Goal: Navigation & Orientation: Find specific page/section

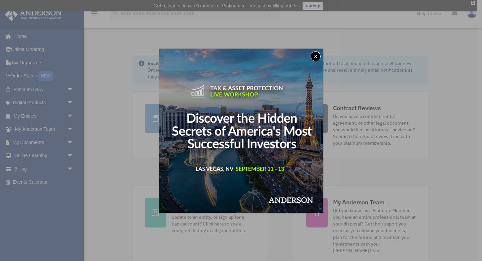
click at [315, 56] on button "x" at bounding box center [315, 56] width 10 height 10
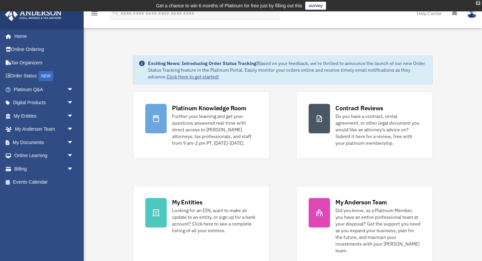
click at [478, 3] on div "X" at bounding box center [478, 3] width 4 height 4
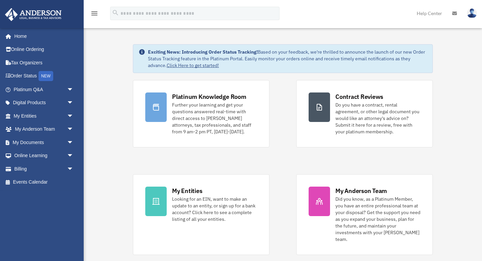
click at [473, 14] on img at bounding box center [472, 13] width 10 height 10
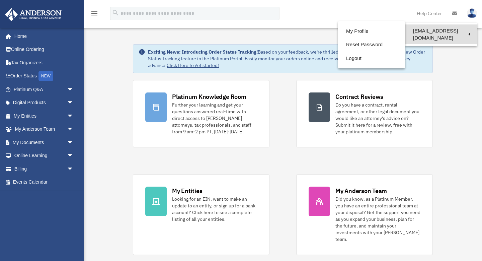
click at [429, 32] on link "[EMAIL_ADDRESS][DOMAIN_NAME]" at bounding box center [441, 34] width 72 height 20
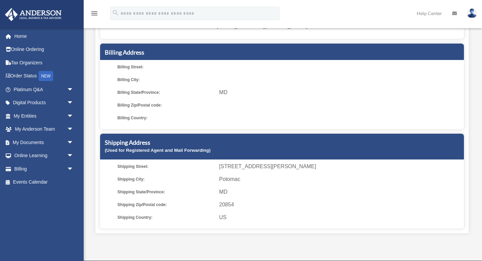
scroll to position [94, 0]
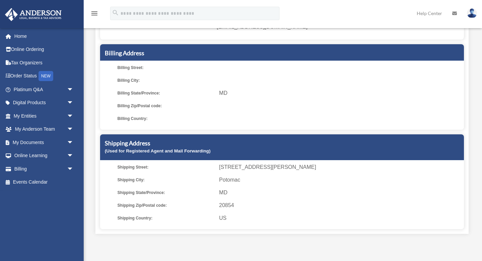
click at [429, 13] on link "Help Center" at bounding box center [428, 13] width 35 height 26
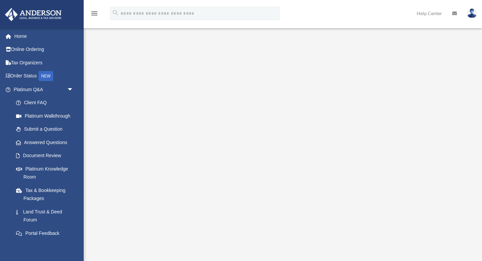
click at [471, 12] on img at bounding box center [472, 13] width 10 height 10
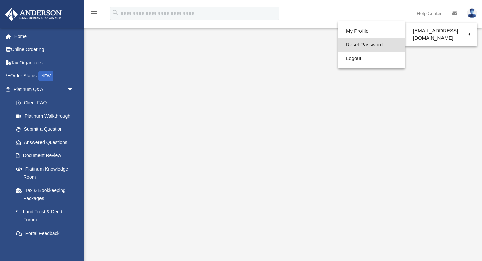
click at [368, 44] on link "Reset Password" at bounding box center [371, 45] width 67 height 14
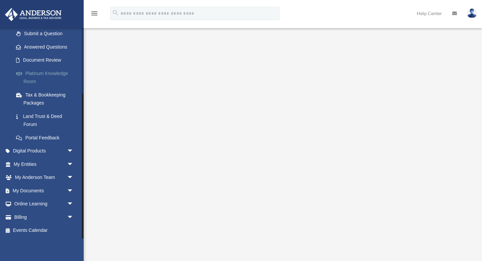
scroll to position [95, 0]
click at [36, 190] on link "My Documents arrow_drop_down" at bounding box center [44, 190] width 79 height 13
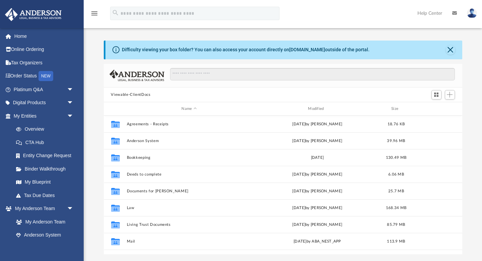
scroll to position [152, 358]
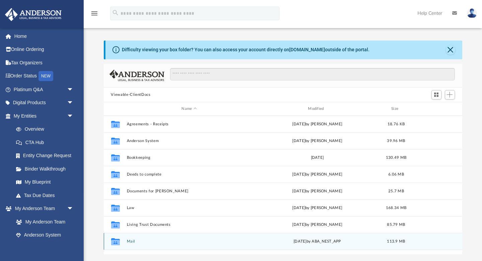
click at [132, 241] on button "Mail" at bounding box center [188, 241] width 125 height 4
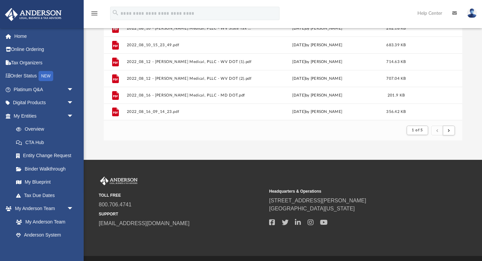
scroll to position [115, 0]
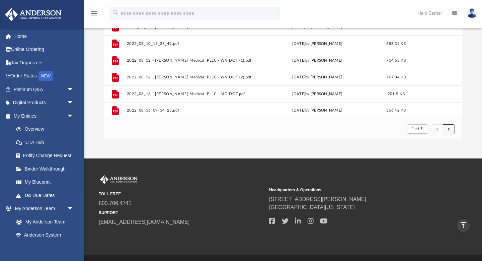
click at [447, 129] on span "submit" at bounding box center [448, 129] width 2 height 4
click at [417, 129] on span "1 of 5" at bounding box center [416, 129] width 11 height 4
click at [423, 183] on li "5" at bounding box center [423, 184] width 2 height 7
click at [448, 130] on span "submit" at bounding box center [448, 129] width 2 height 4
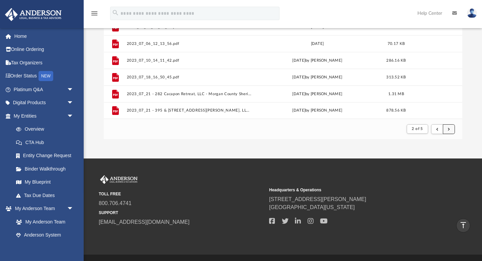
click at [448, 129] on span "submit" at bounding box center [448, 129] width 2 height 4
